Goal: Transaction & Acquisition: Purchase product/service

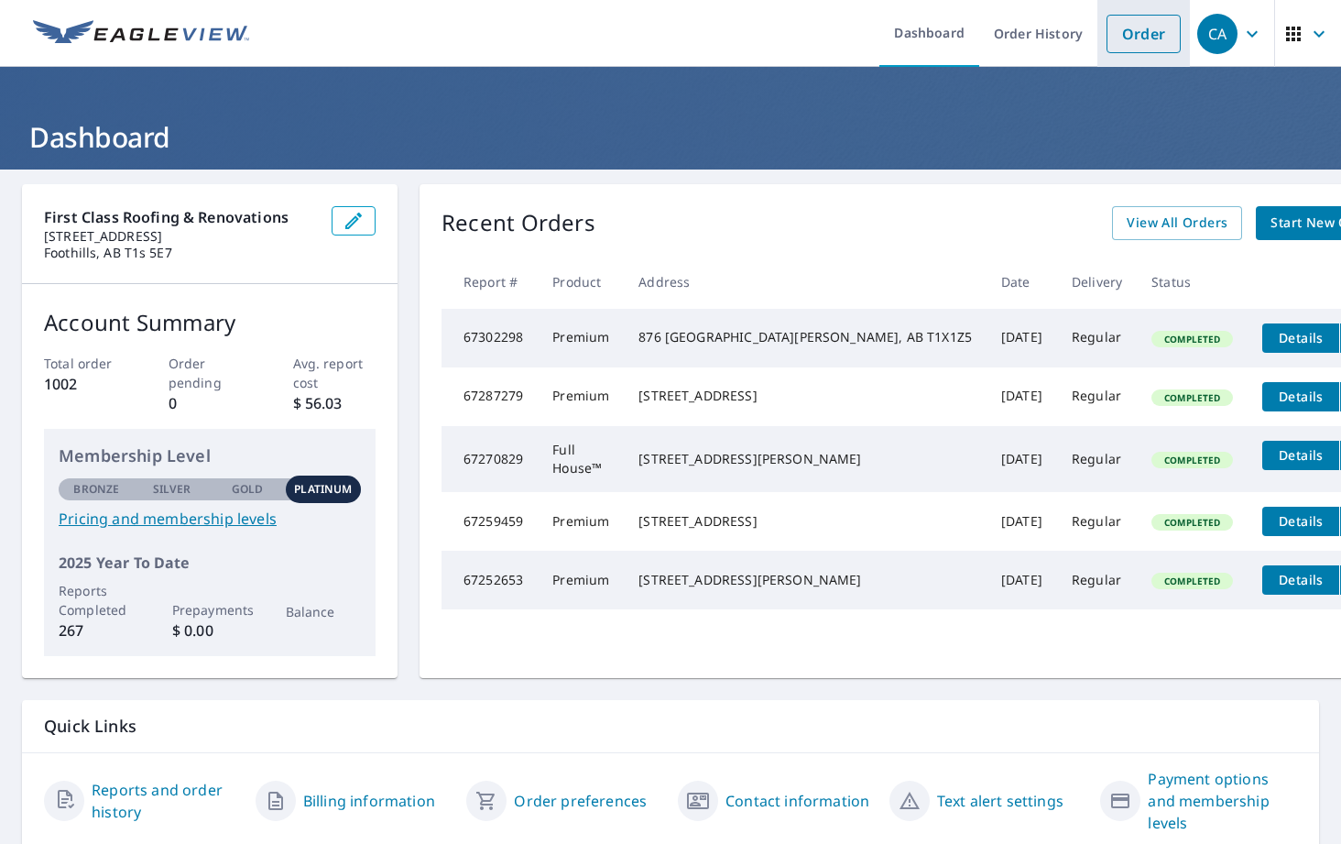
click at [1107, 34] on link "Order" at bounding box center [1144, 34] width 74 height 38
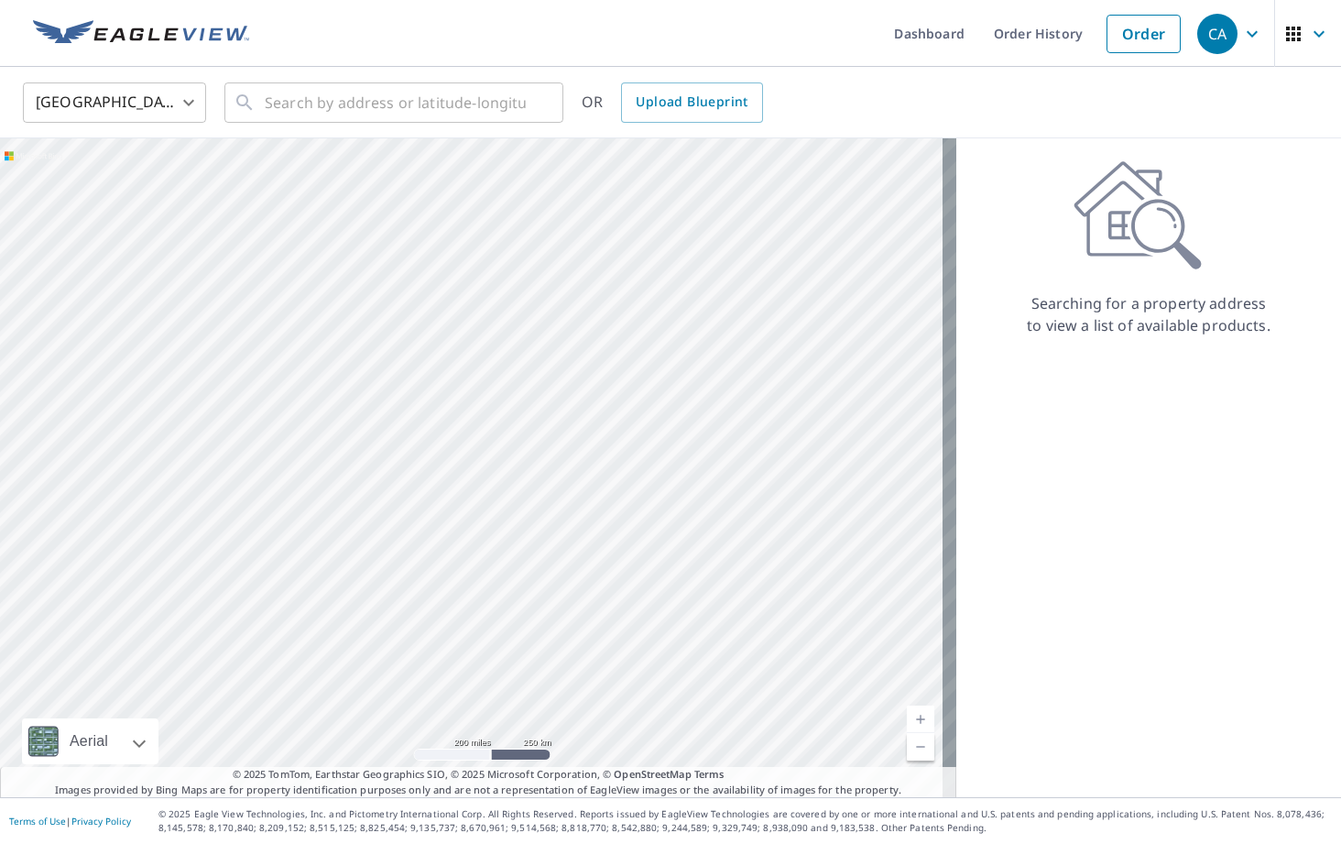
click at [122, 92] on body "CA CA Dashboard Order History Order CA [GEOGRAPHIC_DATA] [GEOGRAPHIC_DATA] ​ ​ …" at bounding box center [670, 422] width 1341 height 844
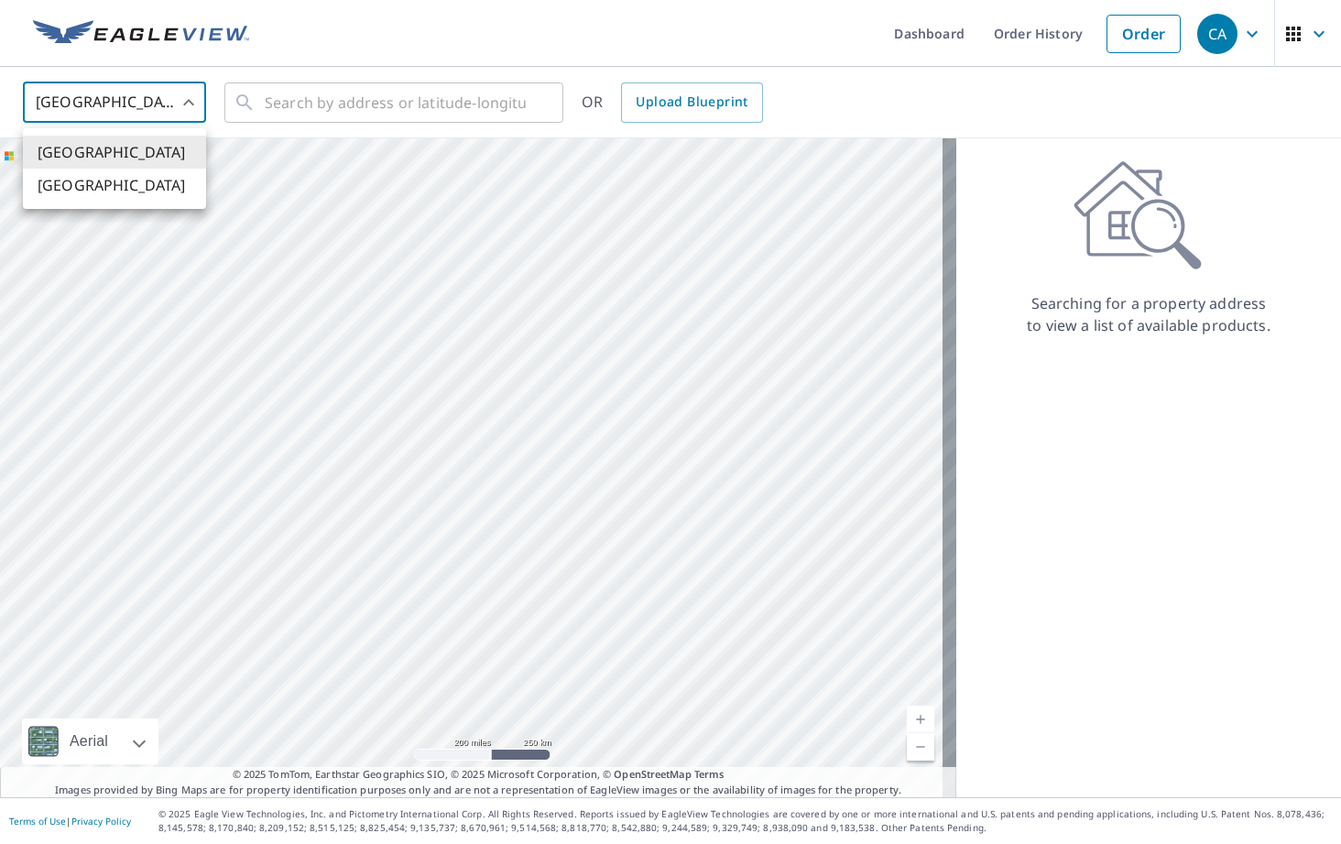
click at [155, 191] on li "[GEOGRAPHIC_DATA]" at bounding box center [114, 185] width 183 height 33
type input "CA"
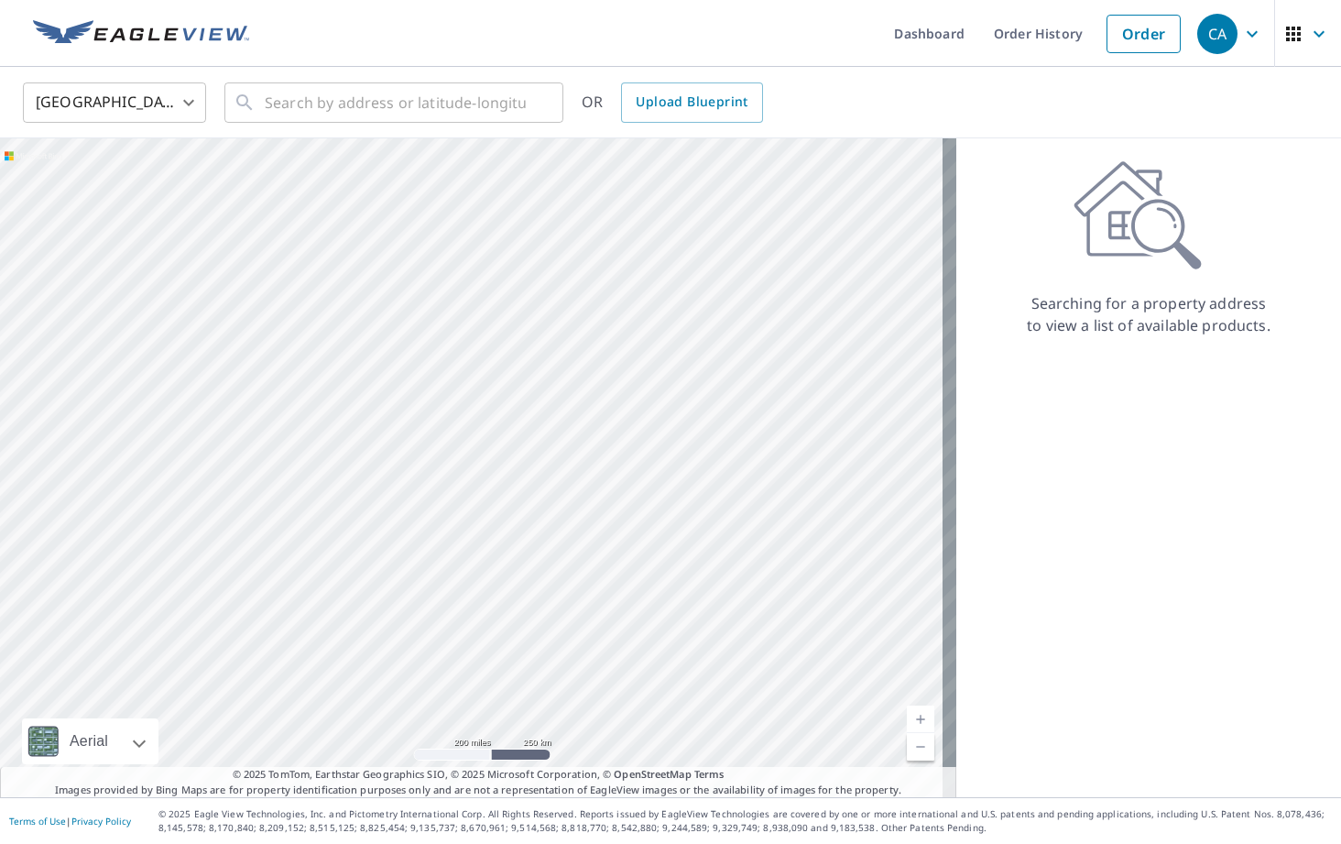
click at [254, 125] on div "Canada CA ​ ​ OR Upload Blueprint" at bounding box center [670, 102] width 1341 height 71
click at [314, 100] on input "text" at bounding box center [395, 102] width 261 height 51
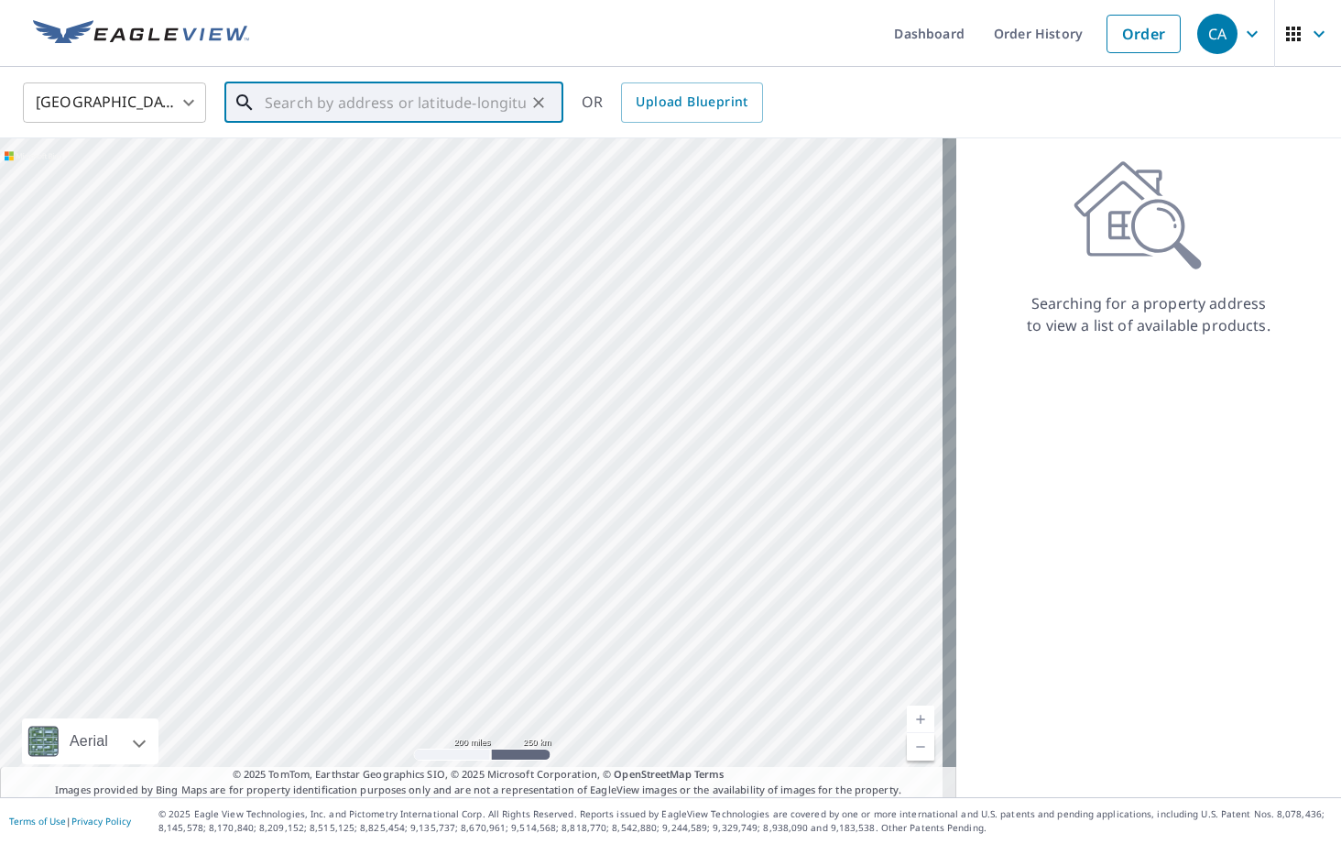
paste input "[GEOGRAPHIC_DATA]"
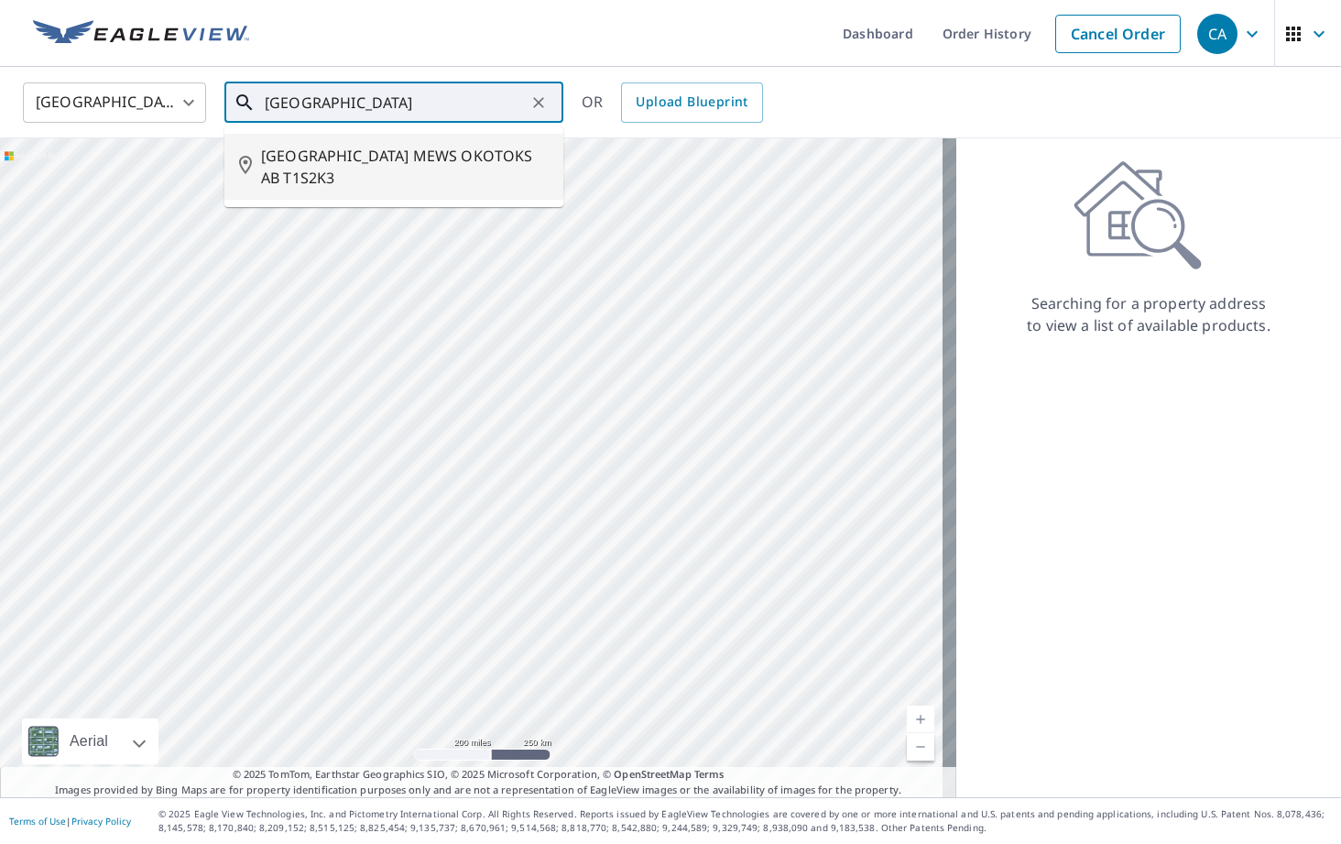
click at [383, 171] on span "[GEOGRAPHIC_DATA] MEWS OKOTOKS AB T1S2K3" at bounding box center [405, 167] width 288 height 44
type input "[GEOGRAPHIC_DATA] MEWS OKOTOKS AB T1S2K3"
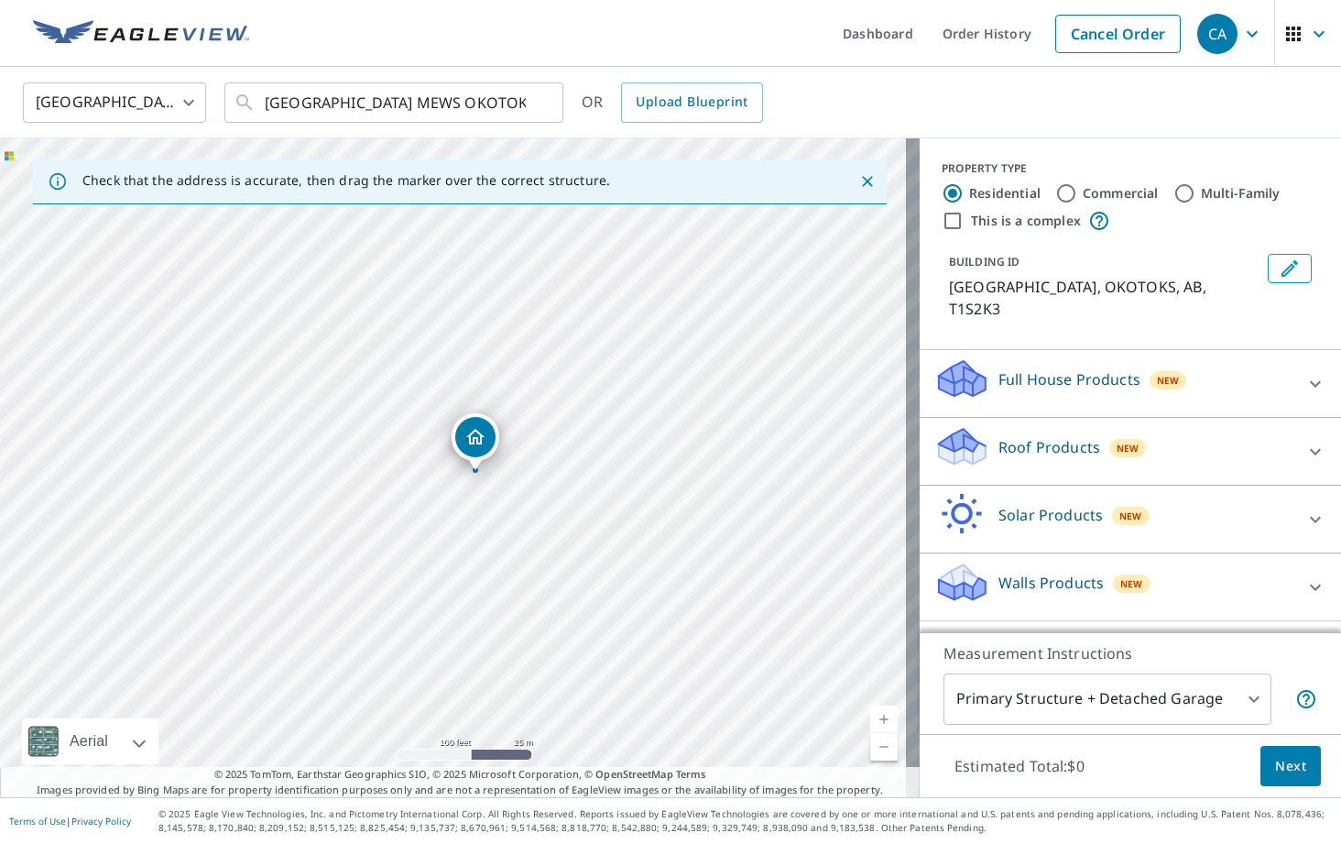
drag, startPoint x: 358, startPoint y: 520, endPoint x: 380, endPoint y: 526, distance: 22.7
click at [380, 526] on div "[GEOGRAPHIC_DATA] MEWS OKOTOKS AB T1S2K3" at bounding box center [460, 467] width 920 height 659
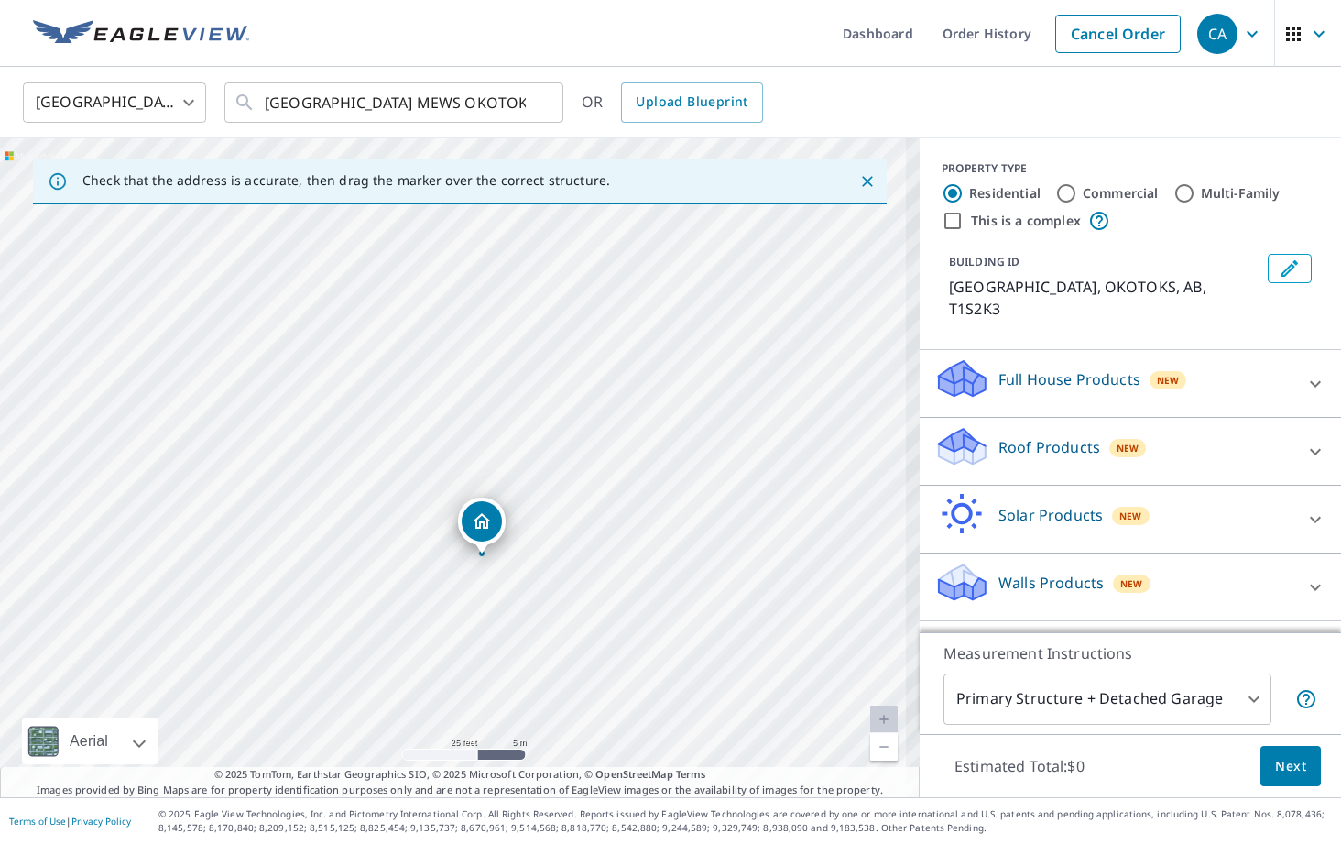
drag, startPoint x: 529, startPoint y: 529, endPoint x: 498, endPoint y: 523, distance: 30.7
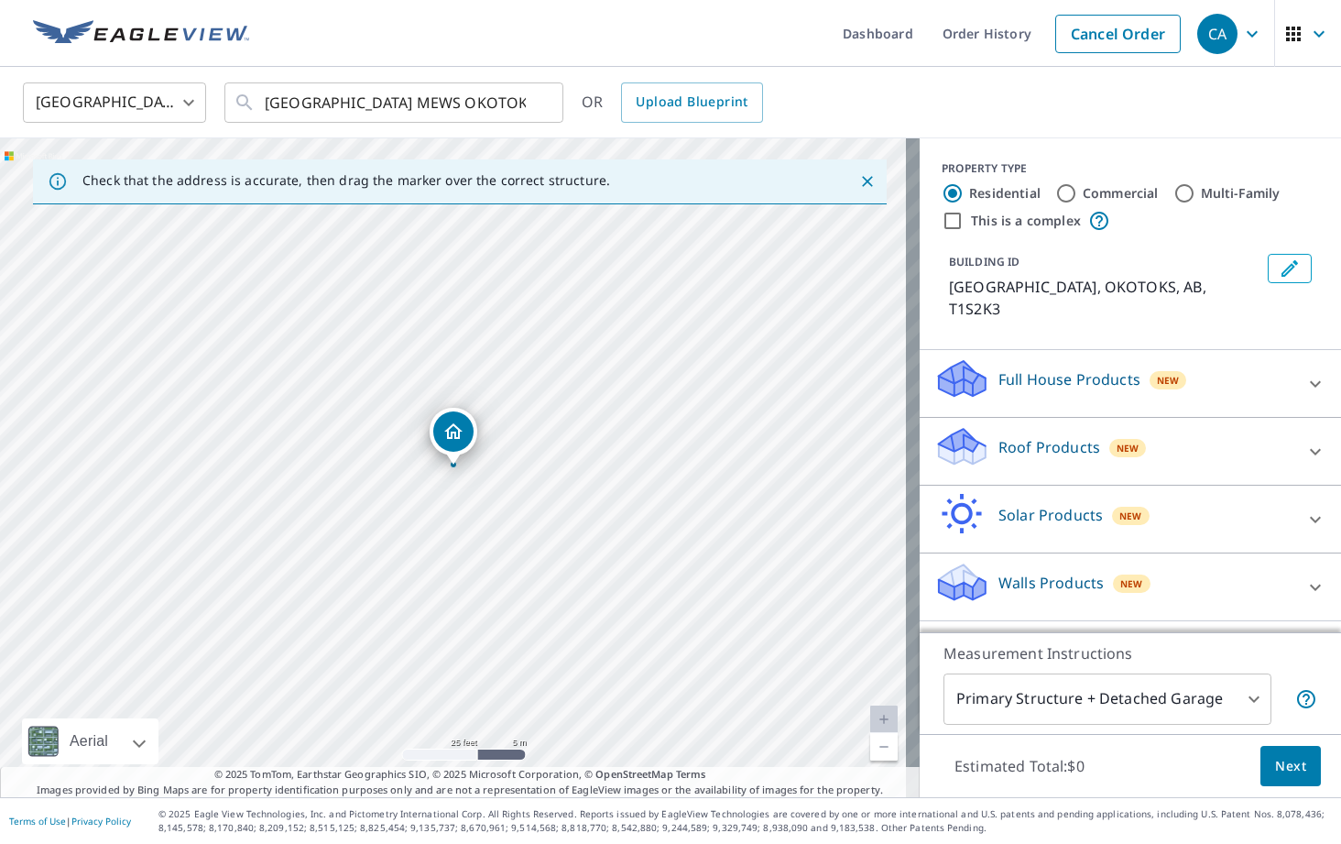
click at [1109, 446] on div "New" at bounding box center [1128, 448] width 38 height 18
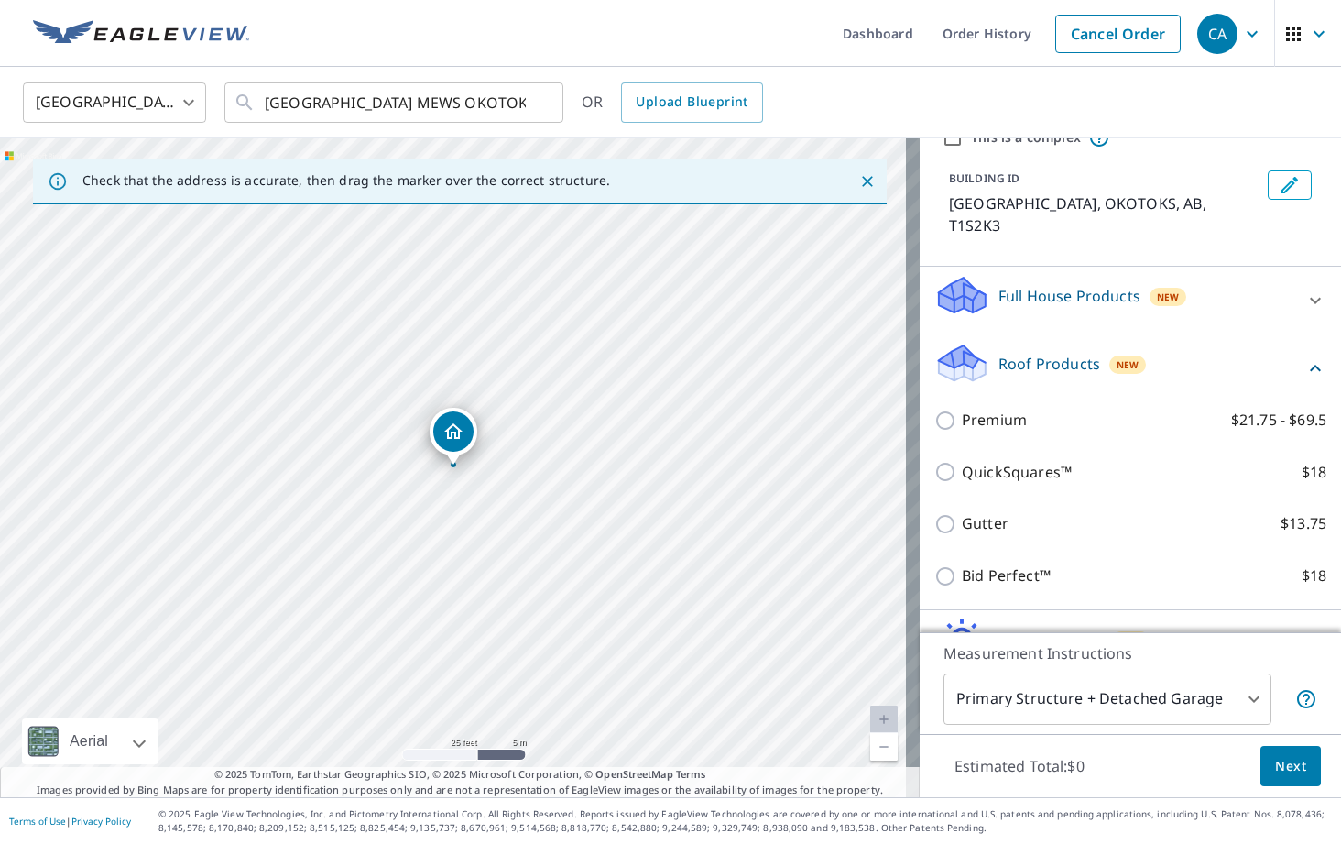
scroll to position [92, 0]
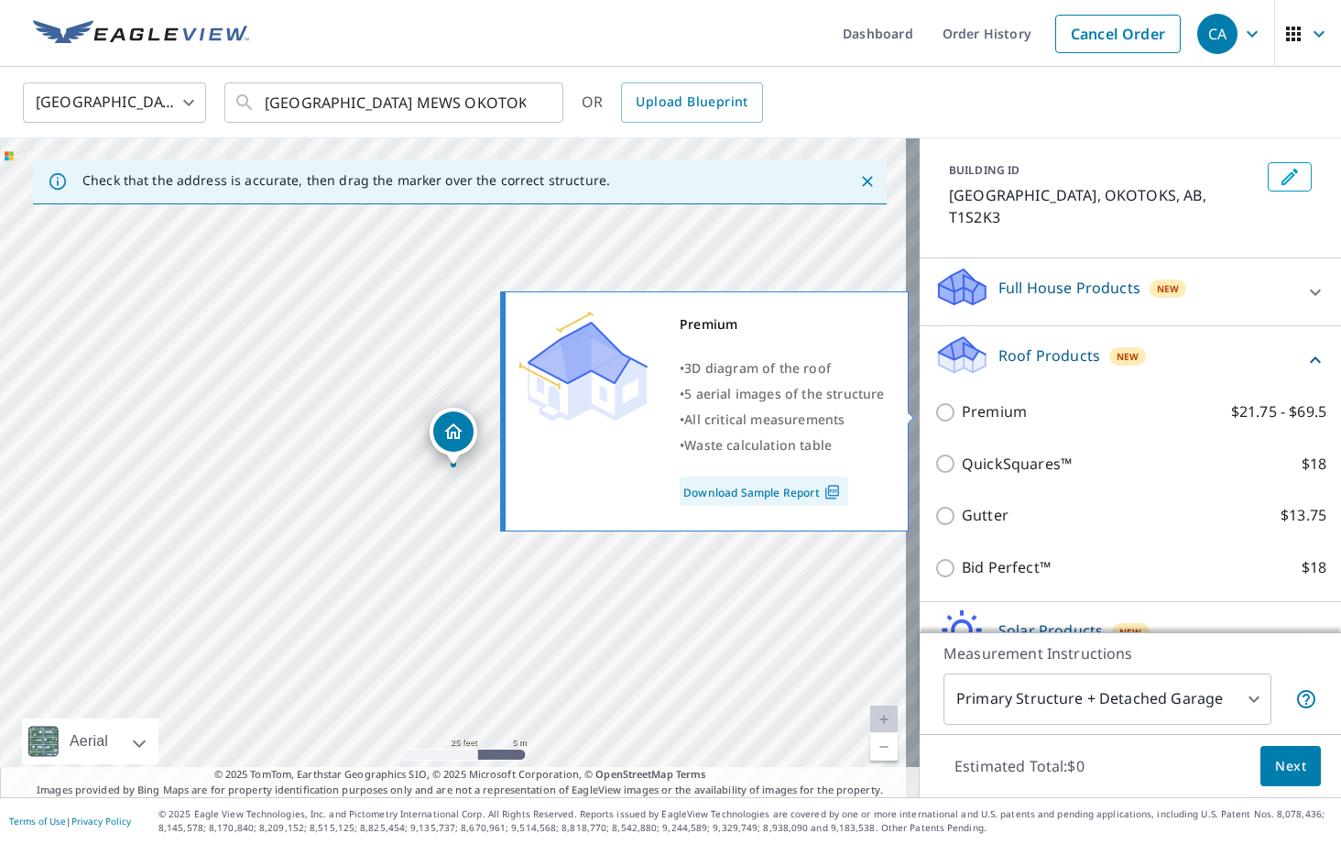
click at [938, 410] on input "Premium $21.75 - $69.5" at bounding box center [947, 412] width 27 height 22
checkbox input "true"
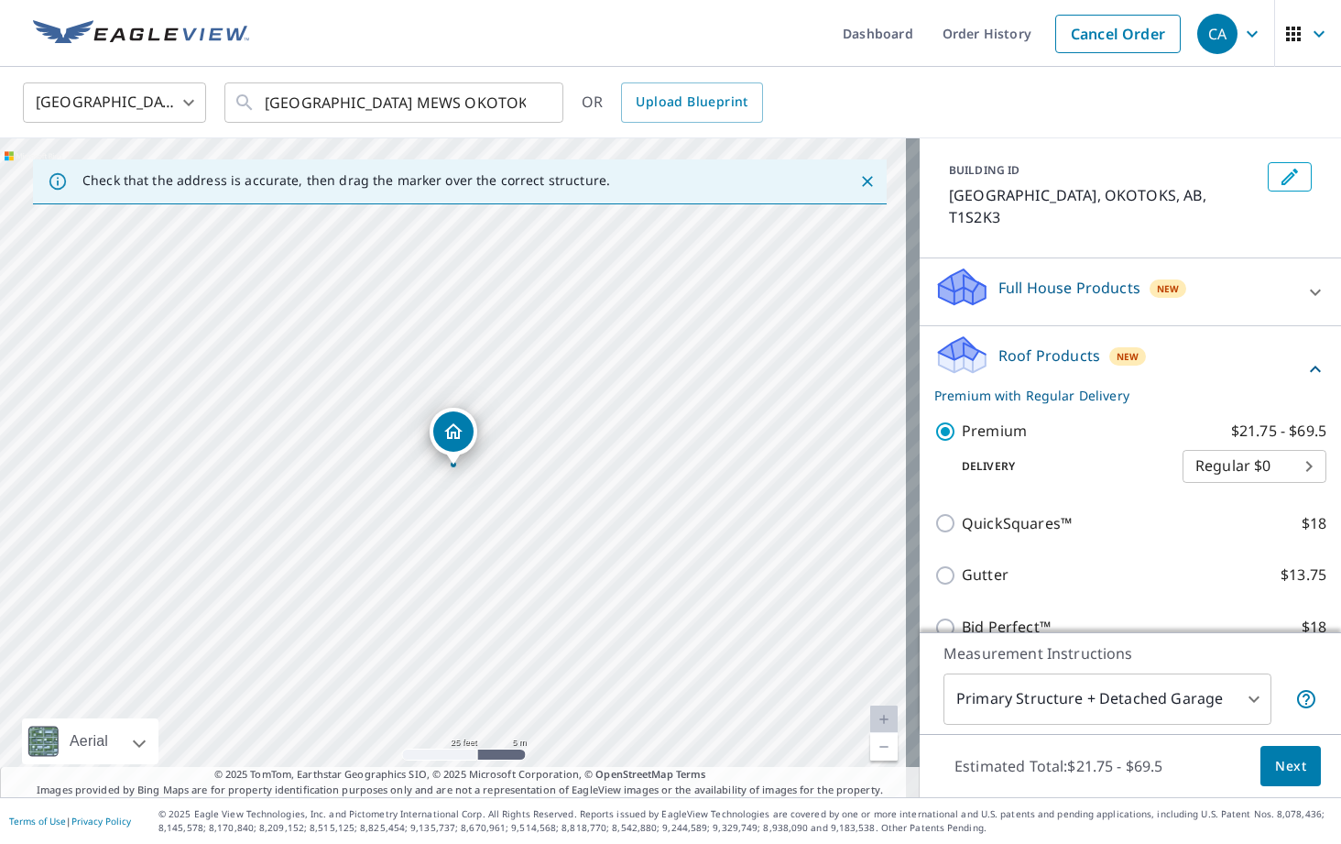
click at [1162, 776] on span "Next" at bounding box center [1290, 766] width 31 height 23
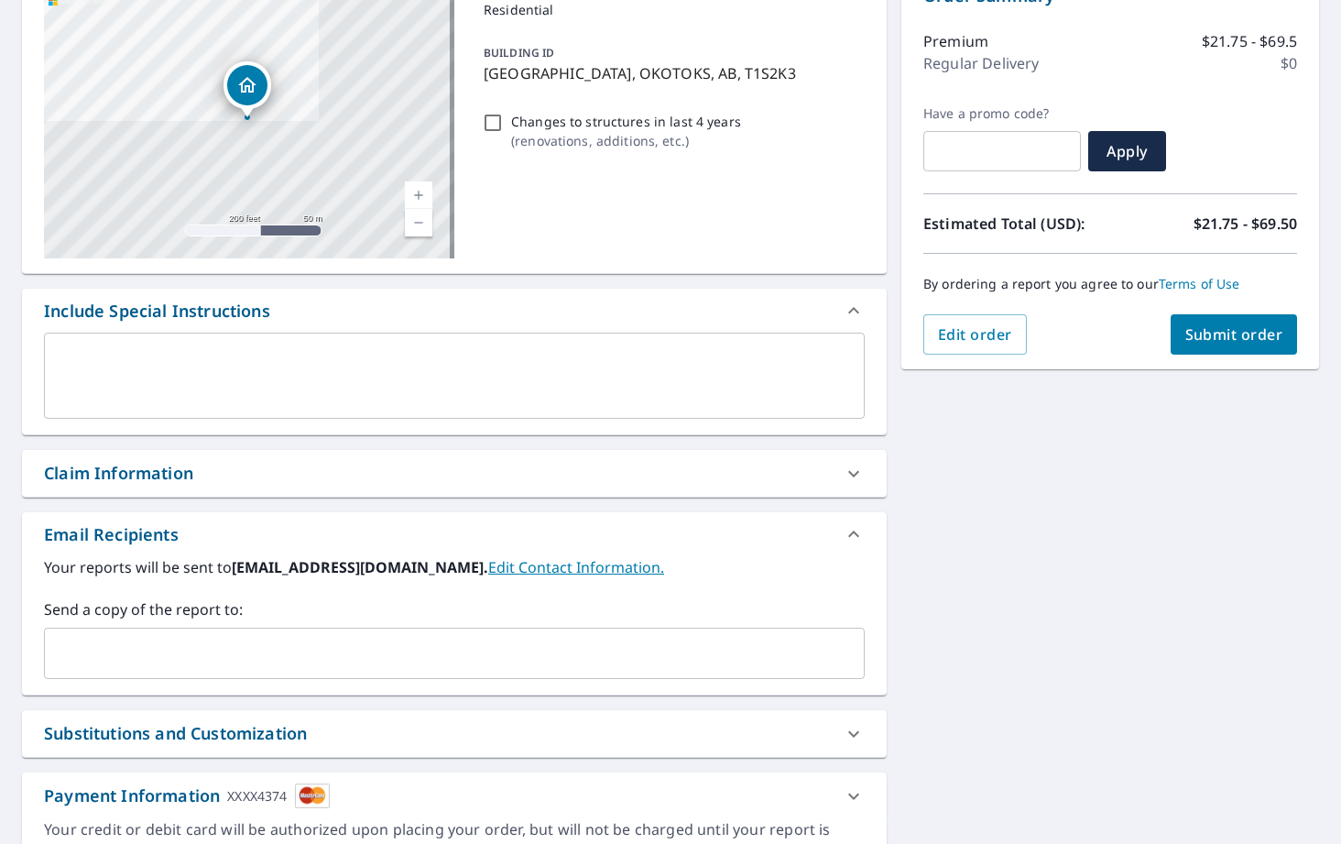
scroll to position [275, 0]
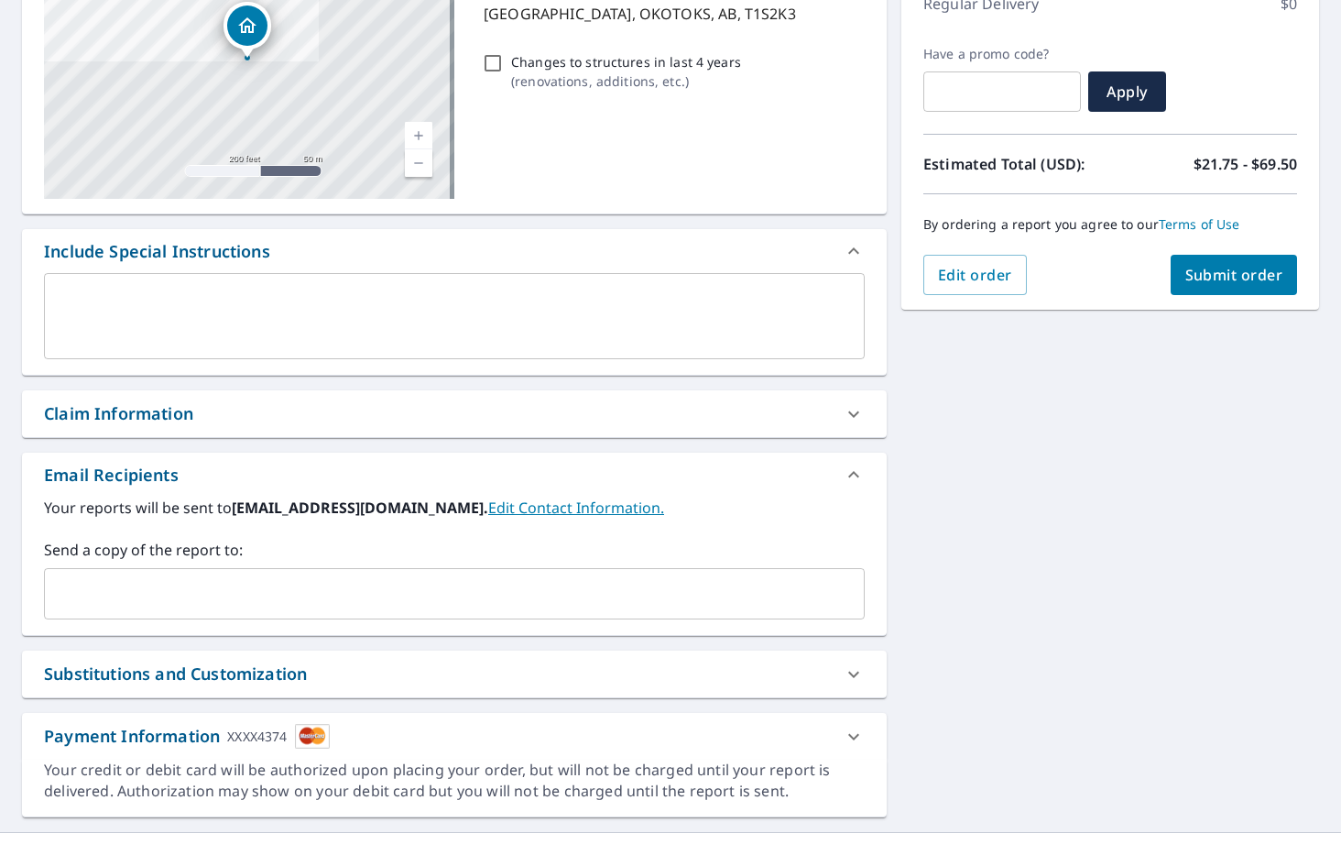
click at [204, 573] on div "​" at bounding box center [454, 593] width 821 height 51
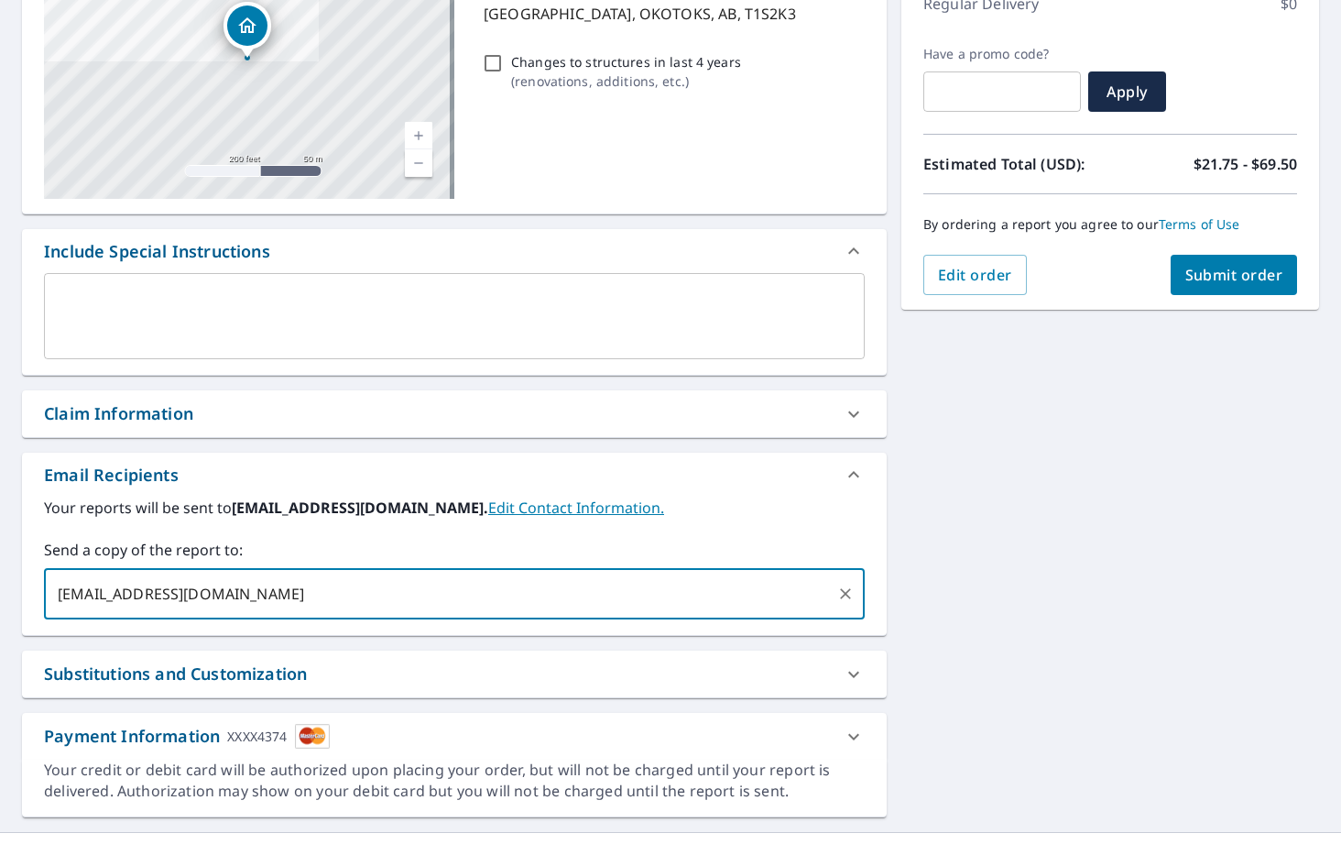
type input "[EMAIL_ADDRESS][DOMAIN_NAME]"
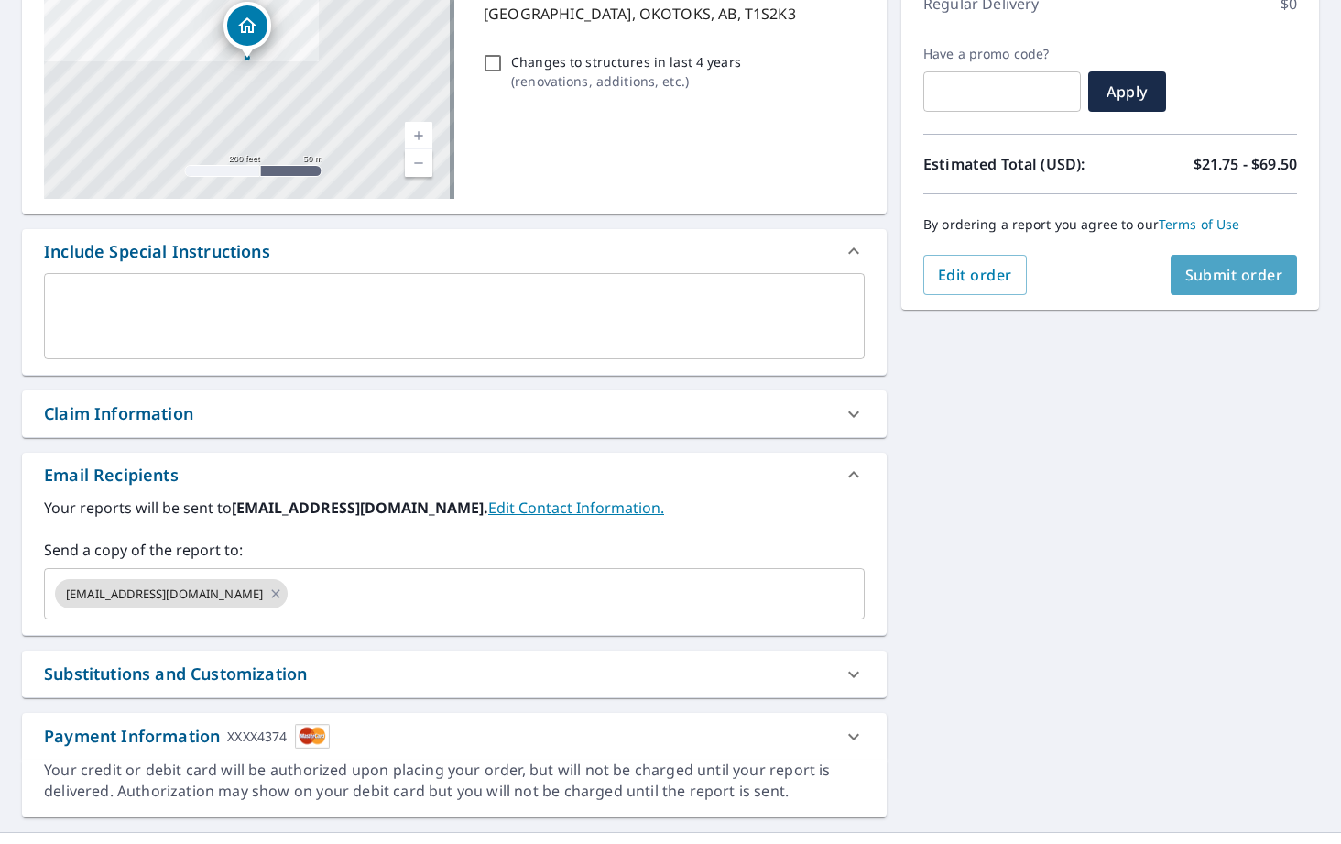
click at [1162, 270] on span "Submit order" at bounding box center [1234, 275] width 98 height 20
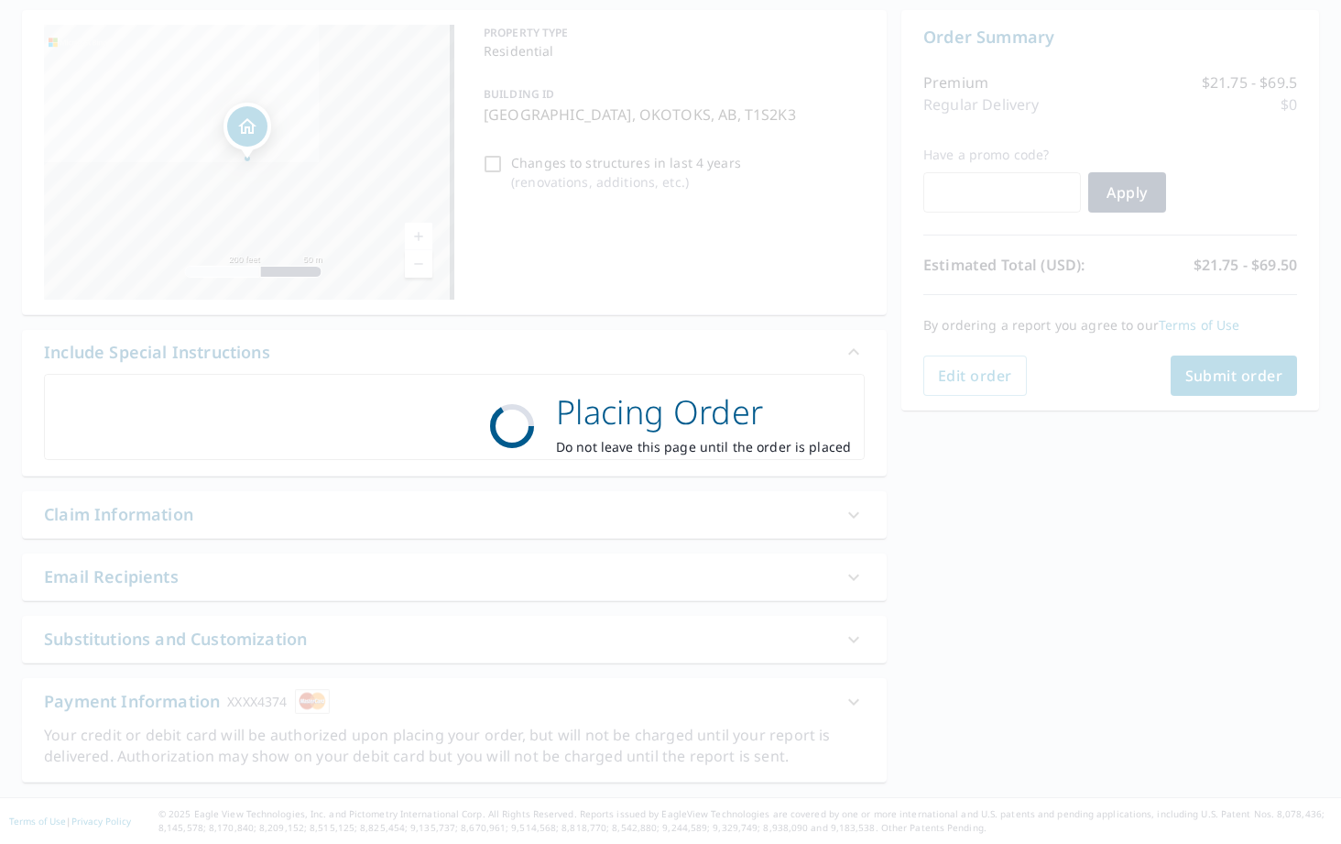
scroll to position [174, 0]
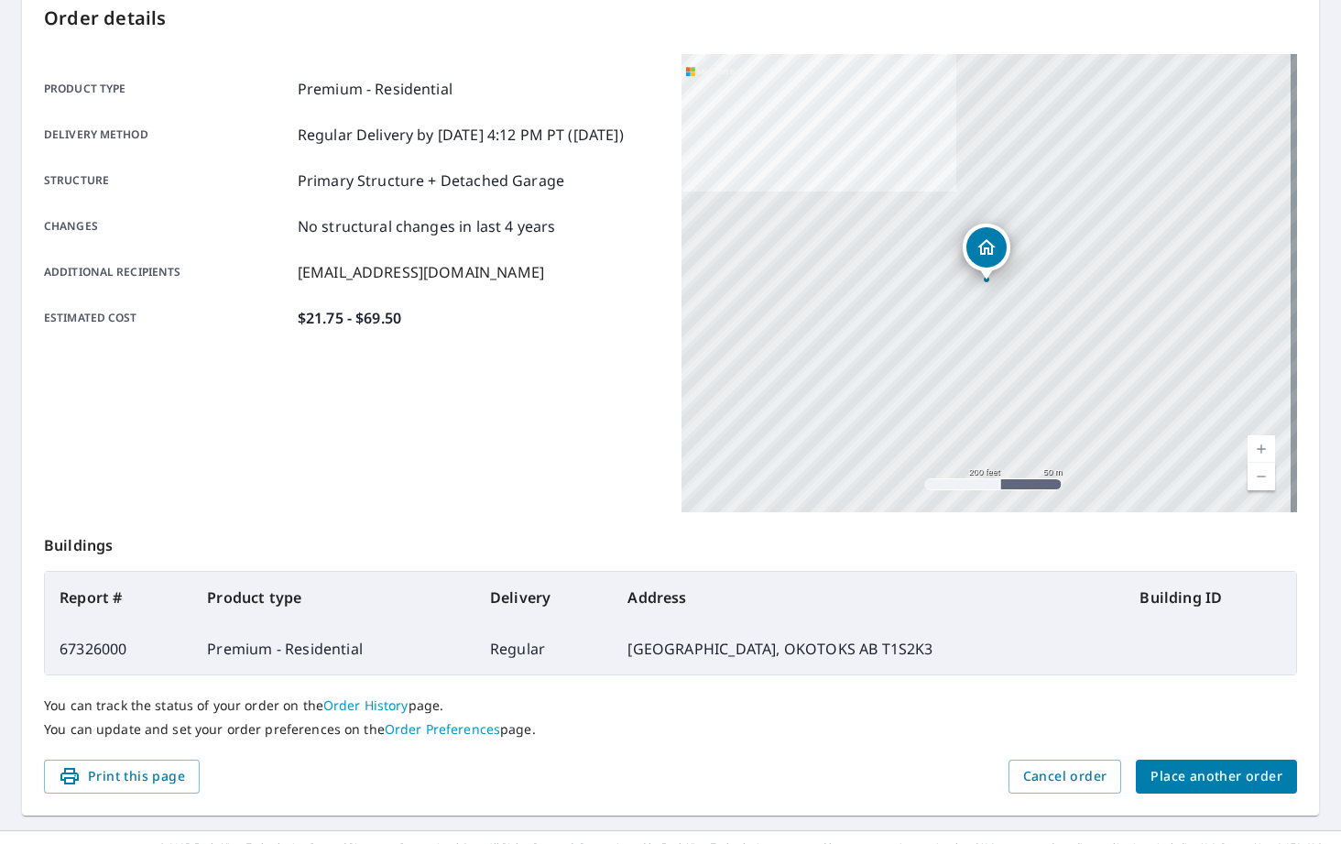
scroll to position [235, 0]
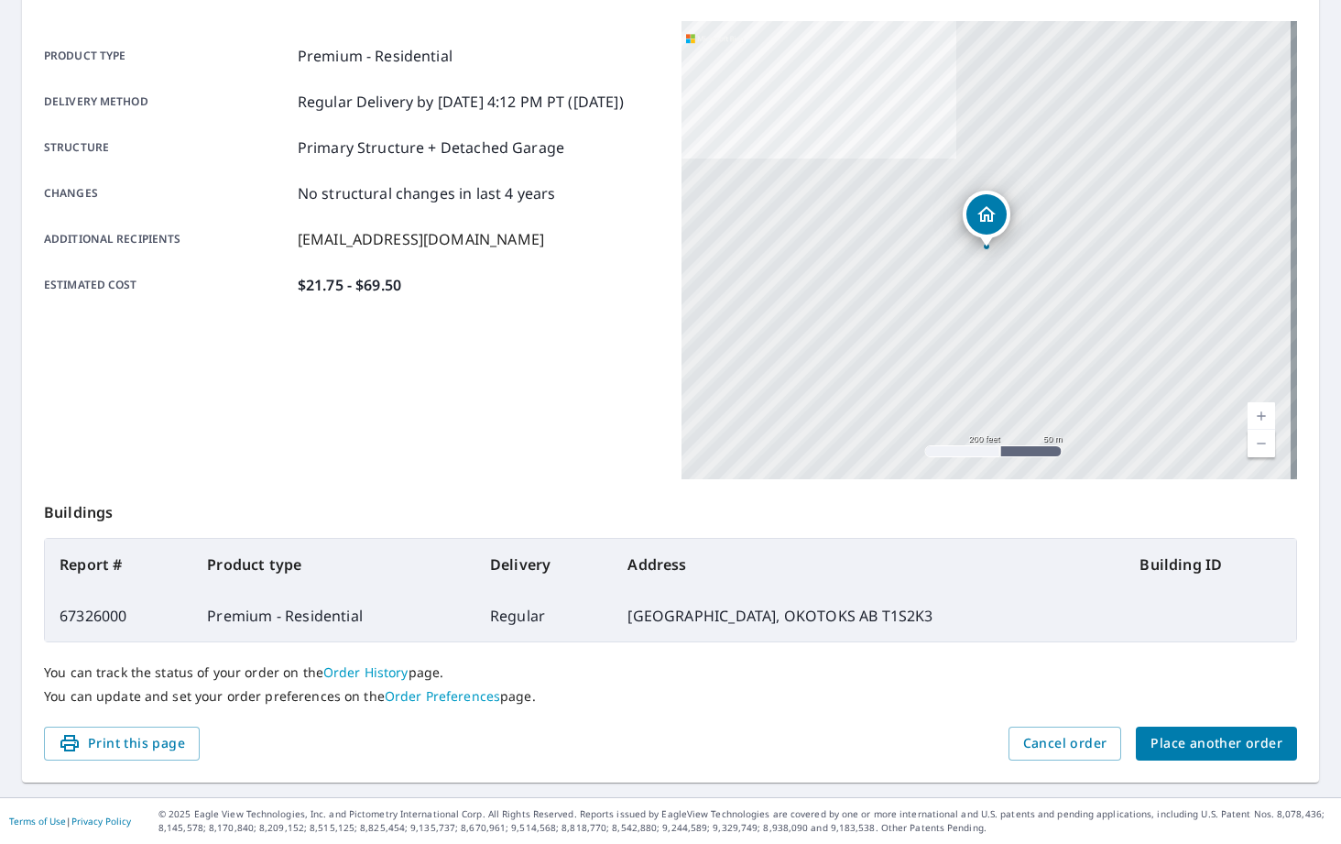
click at [1162, 737] on span "Place another order" at bounding box center [1217, 743] width 132 height 23
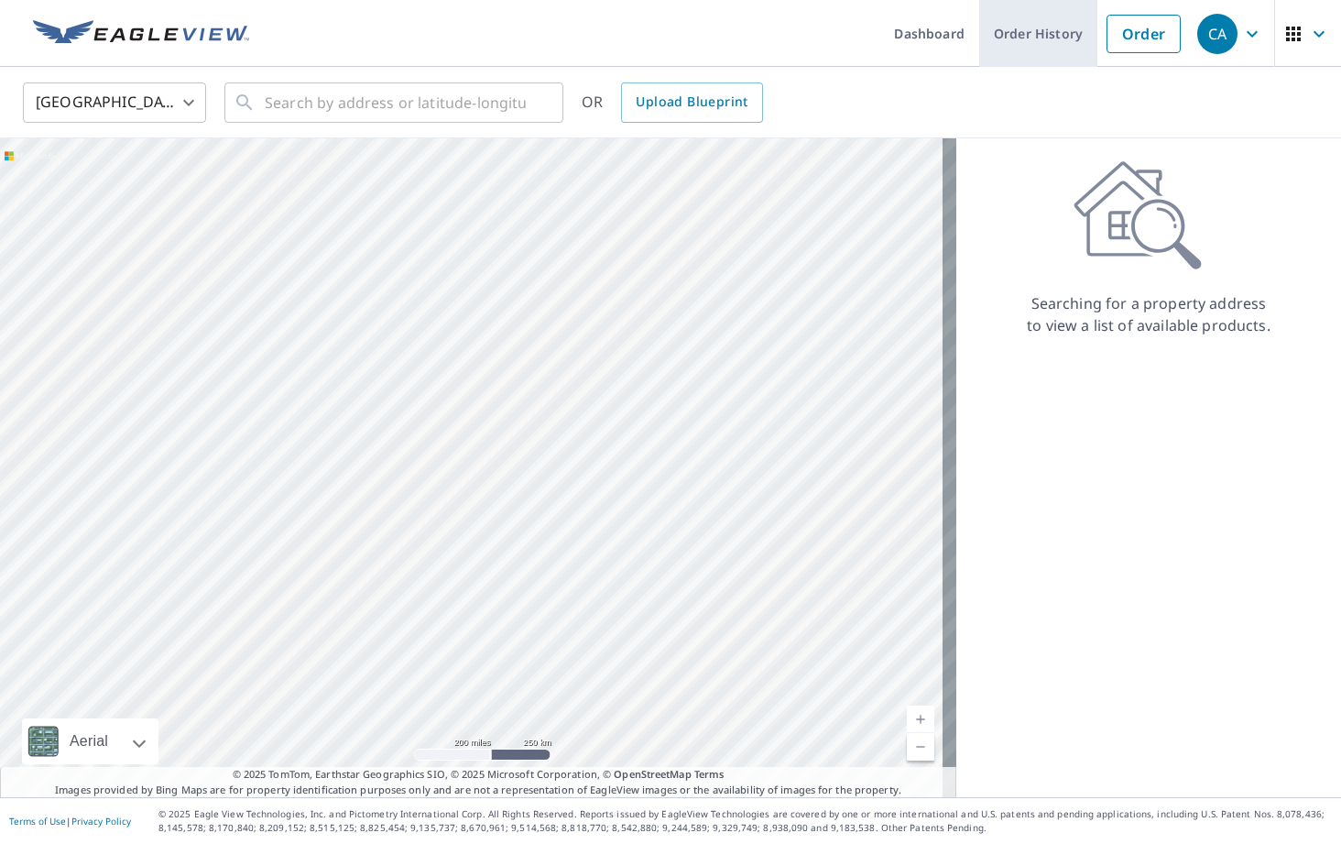
click at [1010, 50] on link "Order History" at bounding box center [1038, 33] width 118 height 67
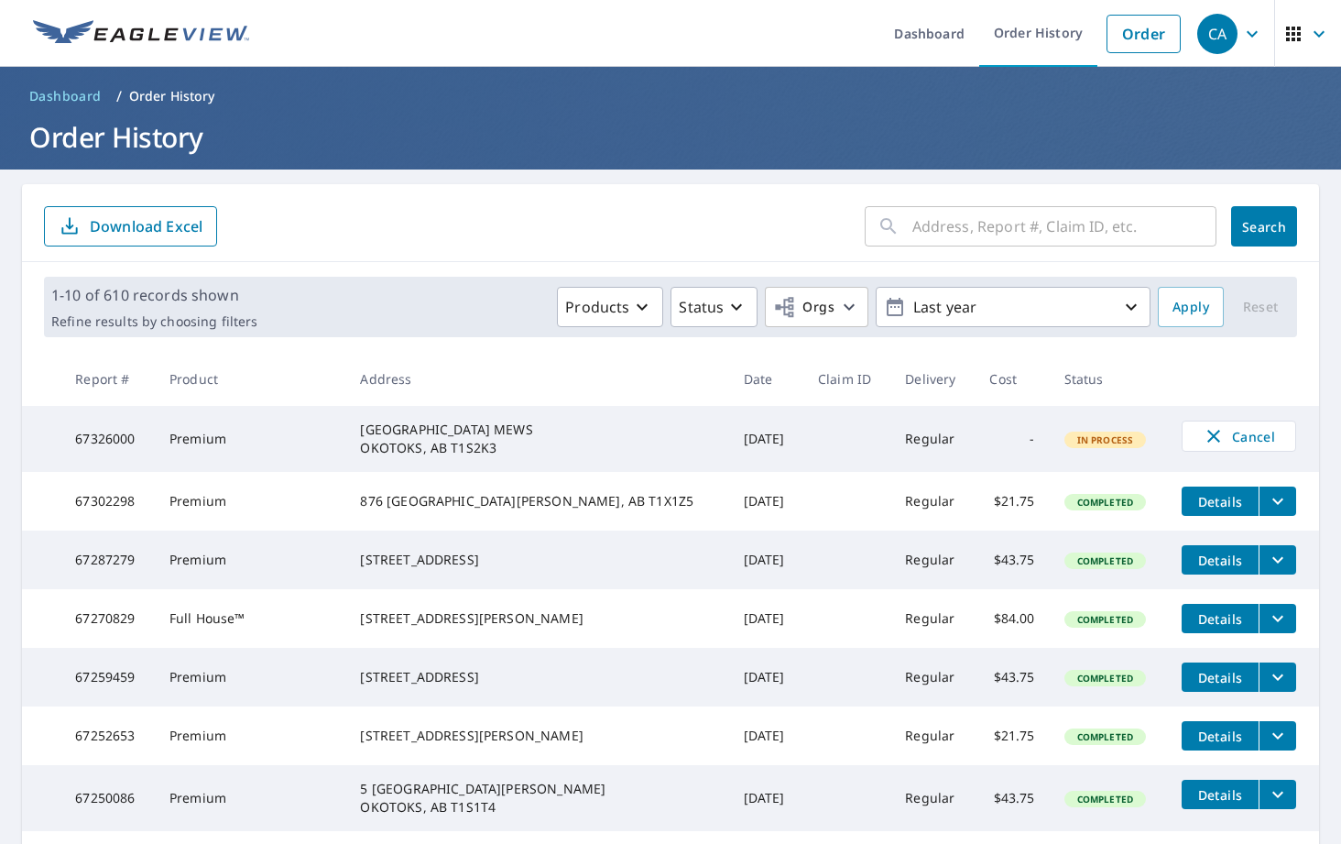
click at [435, 114] on header "Dashboard / Order History Order History" at bounding box center [670, 118] width 1341 height 103
click at [479, 210] on form "​ Search Download Excel" at bounding box center [670, 226] width 1253 height 40
